Goal: Information Seeking & Learning: Compare options

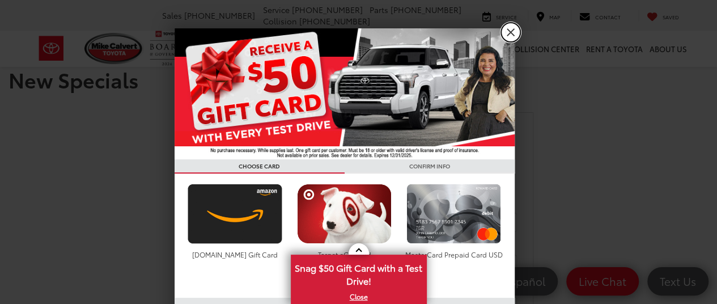
click at [501, 40] on link "X" at bounding box center [510, 32] width 19 height 19
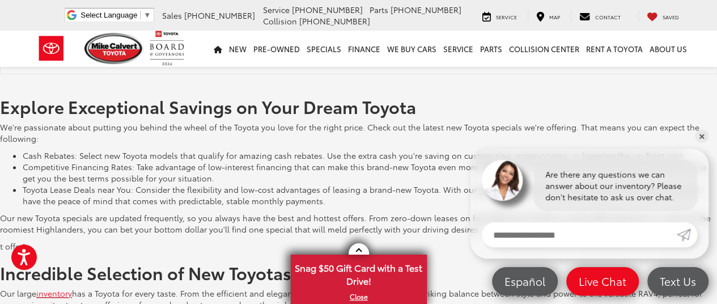
scroll to position [2424, 0]
click at [695, 140] on link "✕" at bounding box center [701, 136] width 14 height 14
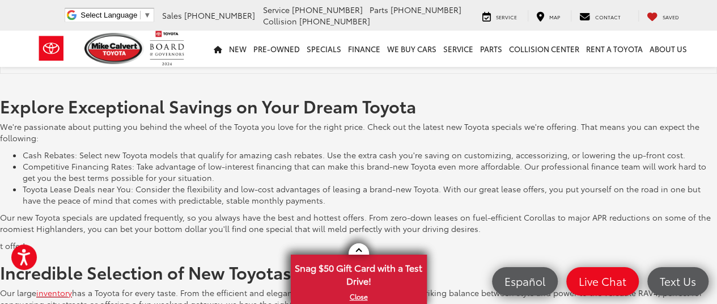
click at [697, 138] on p "We're passionate about putting you behind the wheel of the Toyota you love for …" at bounding box center [358, 132] width 717 height 23
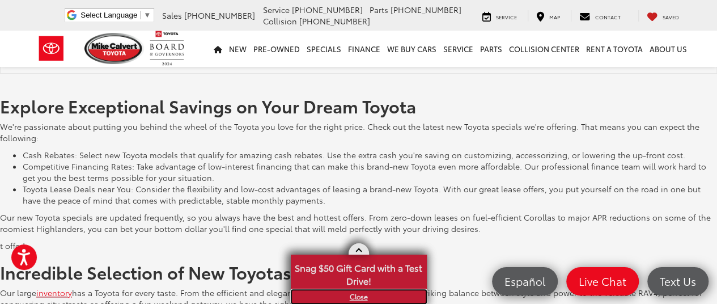
click at [362, 293] on link "X" at bounding box center [359, 296] width 134 height 12
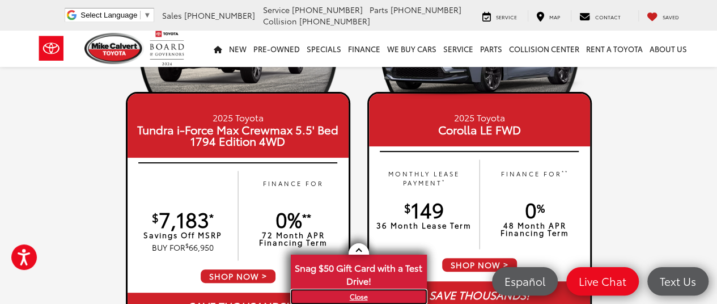
scroll to position [227, 0]
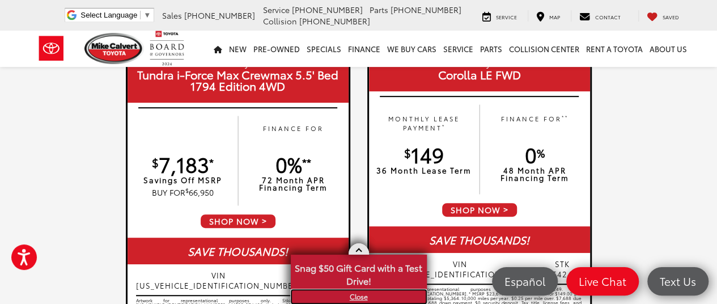
click at [359, 298] on link "X" at bounding box center [359, 296] width 134 height 12
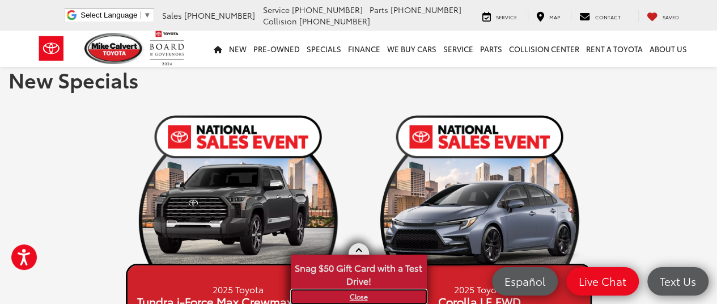
click at [359, 297] on link "X" at bounding box center [359, 296] width 134 height 12
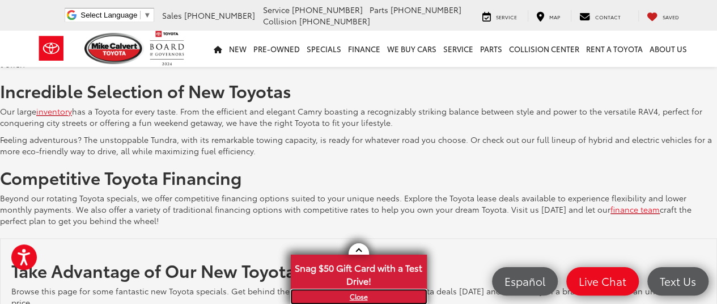
scroll to position [2436, 0]
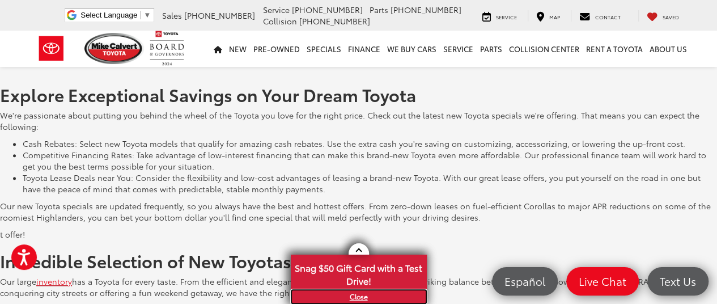
scroll to position [2424, 0]
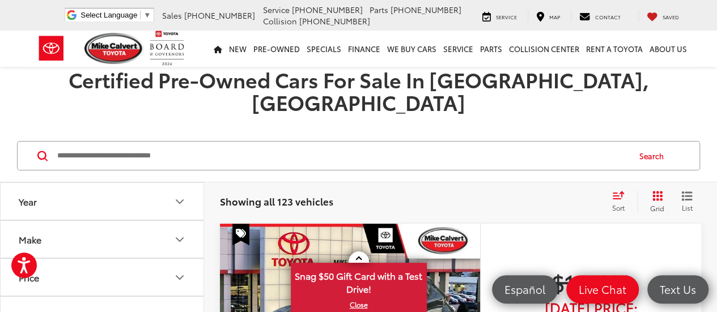
scroll to position [113, 0]
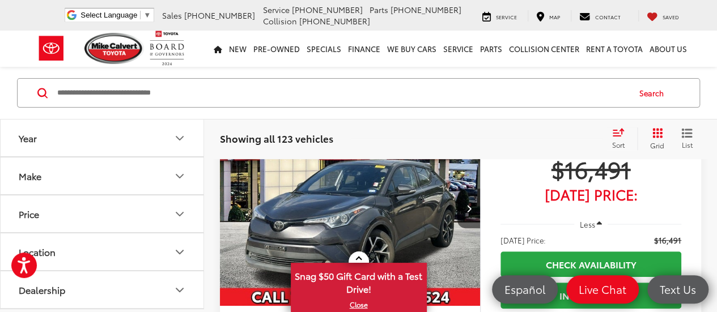
click at [175, 142] on icon "Year" at bounding box center [180, 138] width 14 height 14
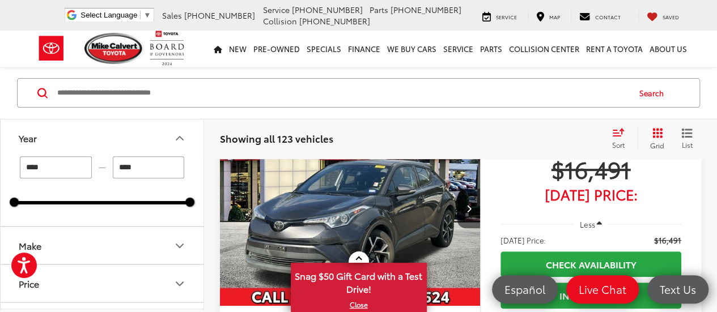
click at [85, 171] on input "****" at bounding box center [56, 167] width 72 height 22
type input "****"
click at [151, 174] on input "****" at bounding box center [149, 167] width 72 height 22
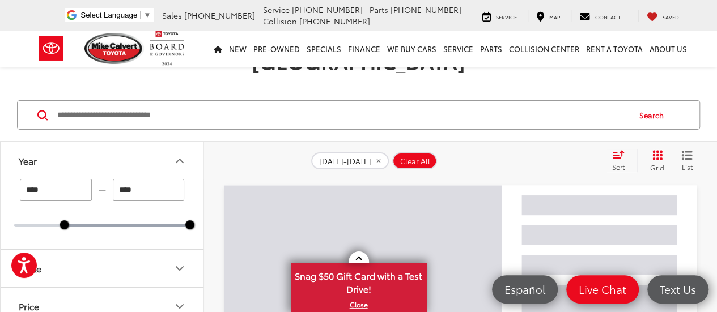
type input "****"
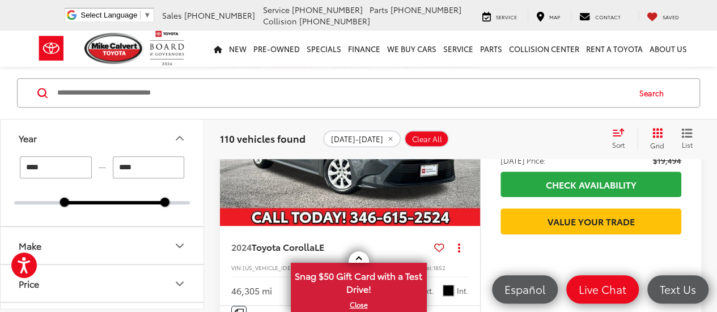
scroll to position [211, 0]
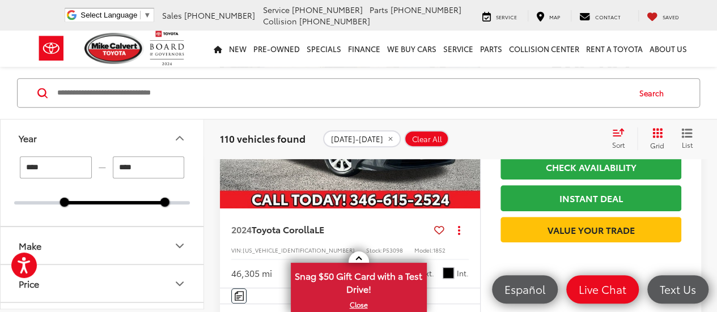
click at [170, 249] on button "Make" at bounding box center [103, 245] width 204 height 37
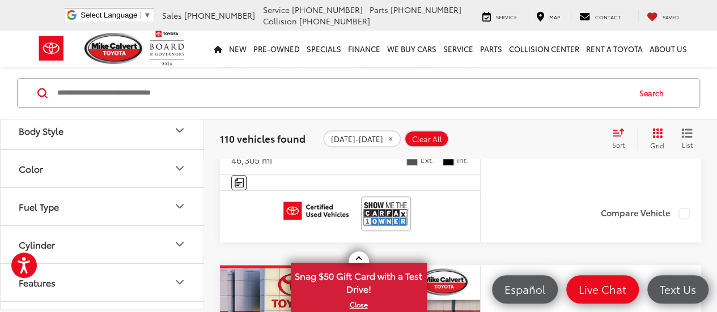
scroll to position [283, 0]
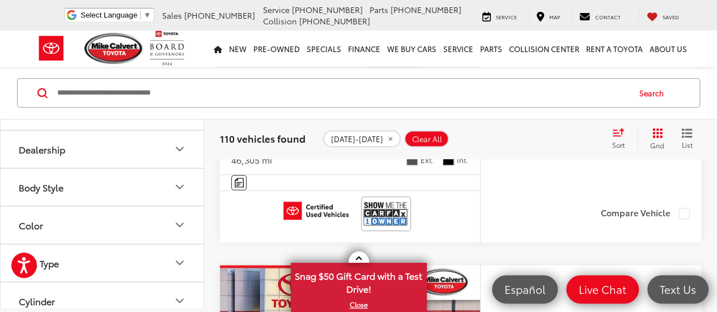
click at [185, 184] on icon "Body Style" at bounding box center [180, 187] width 14 height 14
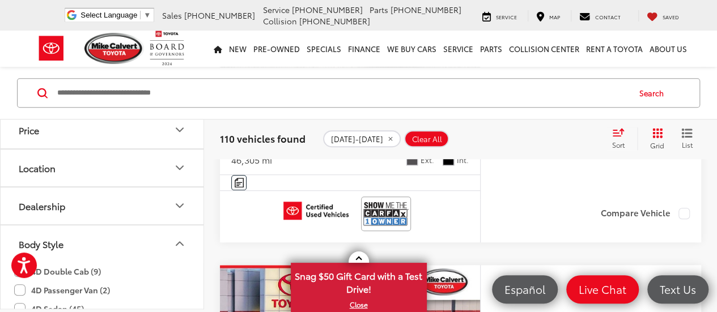
scroll to position [227, 0]
click at [179, 204] on icon "Dealership" at bounding box center [179, 205] width 7 height 3
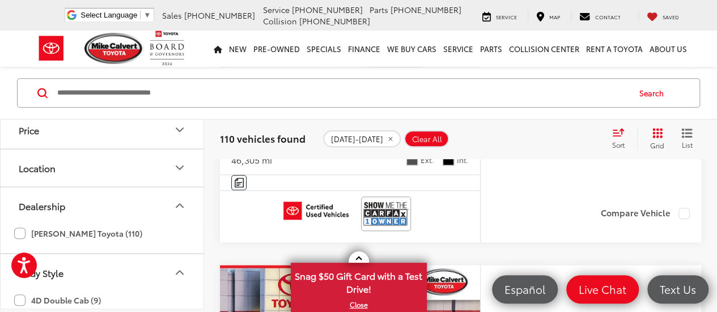
click at [27, 232] on label "[PERSON_NAME] Toyota (110)" at bounding box center [78, 233] width 128 height 19
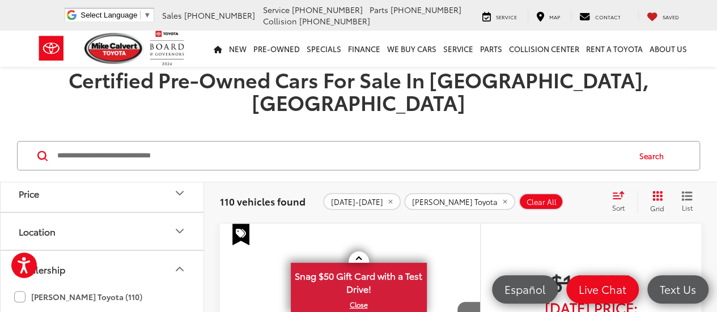
click at [181, 186] on icon "Price" at bounding box center [180, 193] width 14 height 14
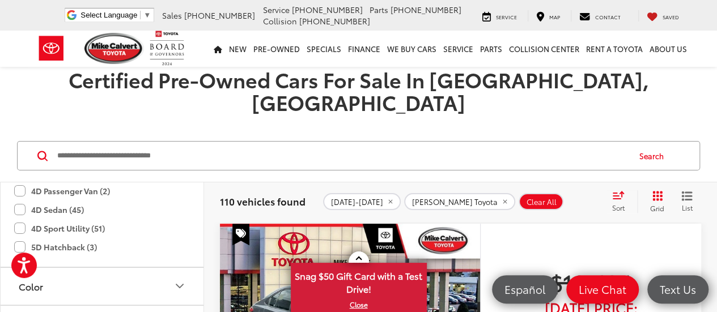
scroll to position [510, 0]
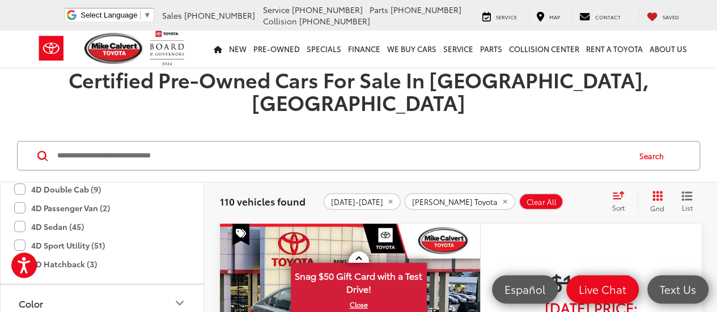
click at [22, 236] on label "4D Sport Utility (51)" at bounding box center [59, 245] width 91 height 19
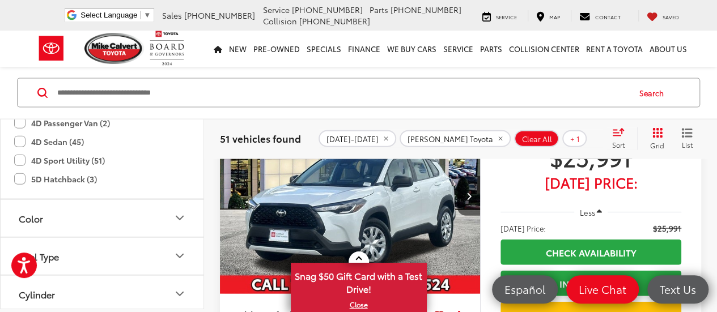
scroll to position [1230, 0]
